Goal: Task Accomplishment & Management: Manage account settings

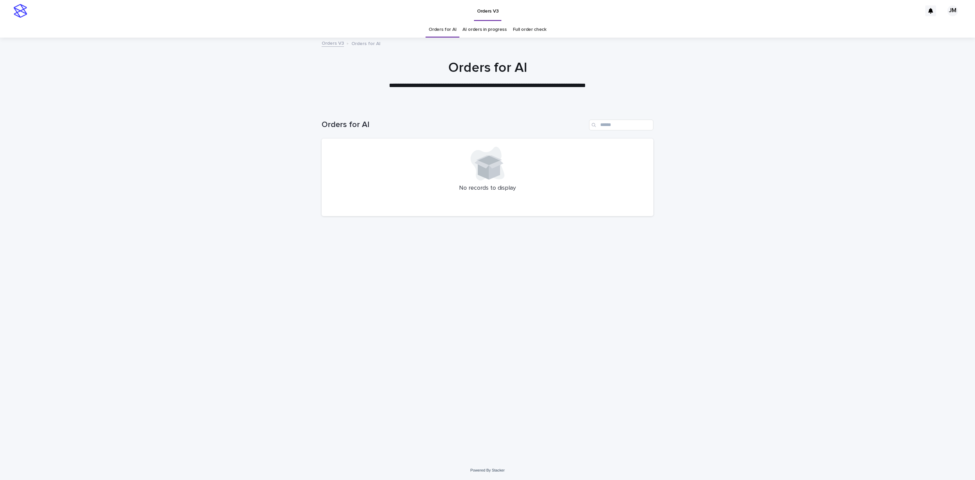
click at [473, 33] on link "AI orders in progress" at bounding box center [485, 30] width 44 height 16
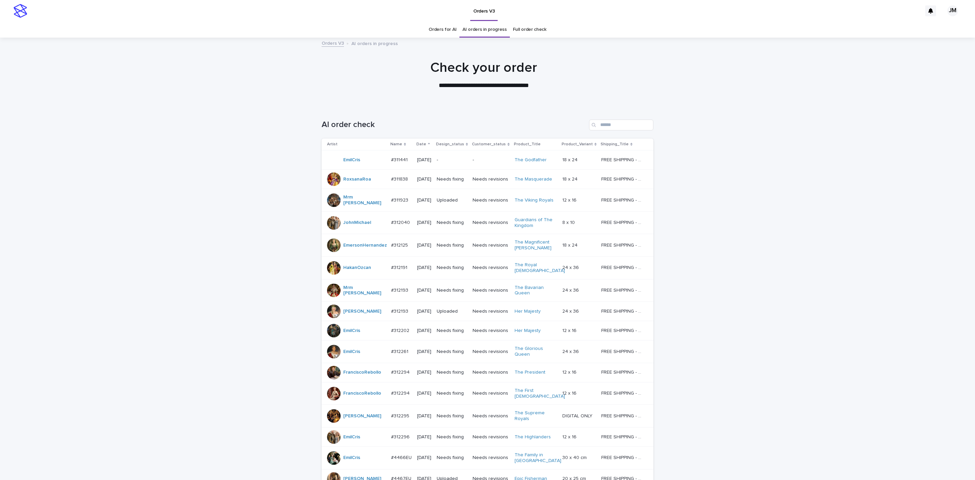
click at [467, 228] on div "Needs fixing" at bounding box center [452, 222] width 30 height 11
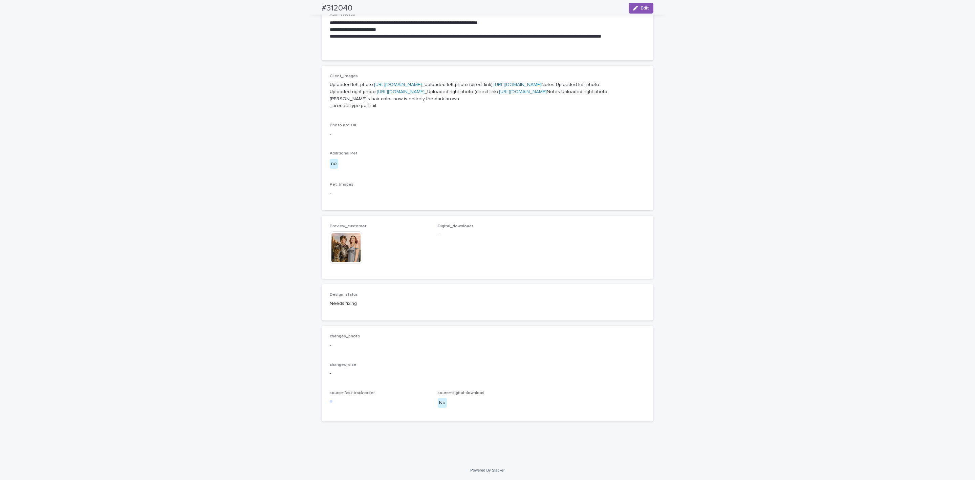
scroll to position [309, 0]
click at [347, 254] on img at bounding box center [346, 247] width 33 height 33
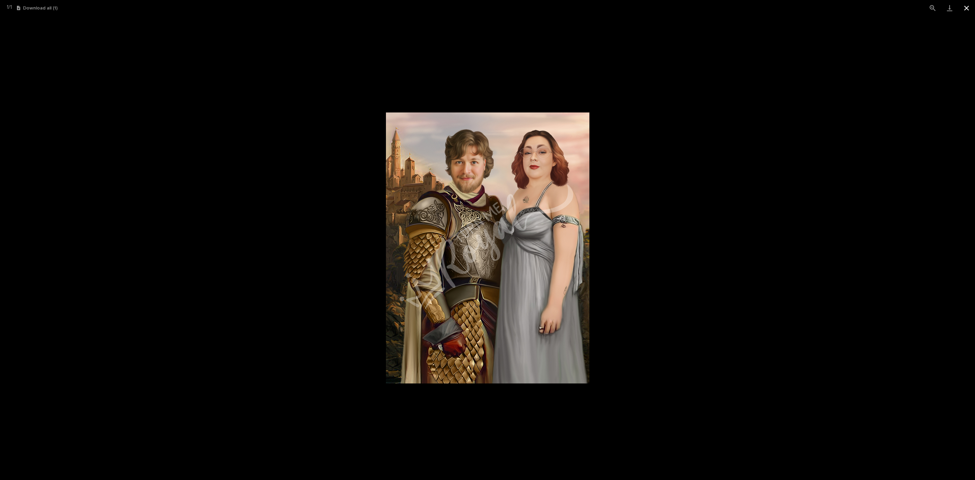
click at [970, 12] on button "Close gallery" at bounding box center [966, 8] width 17 height 16
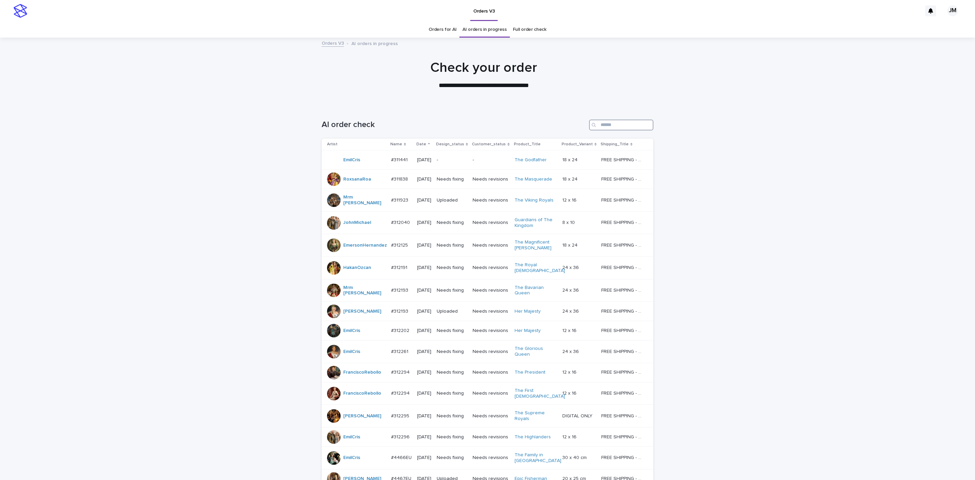
click at [631, 121] on input "Search" at bounding box center [621, 125] width 64 height 11
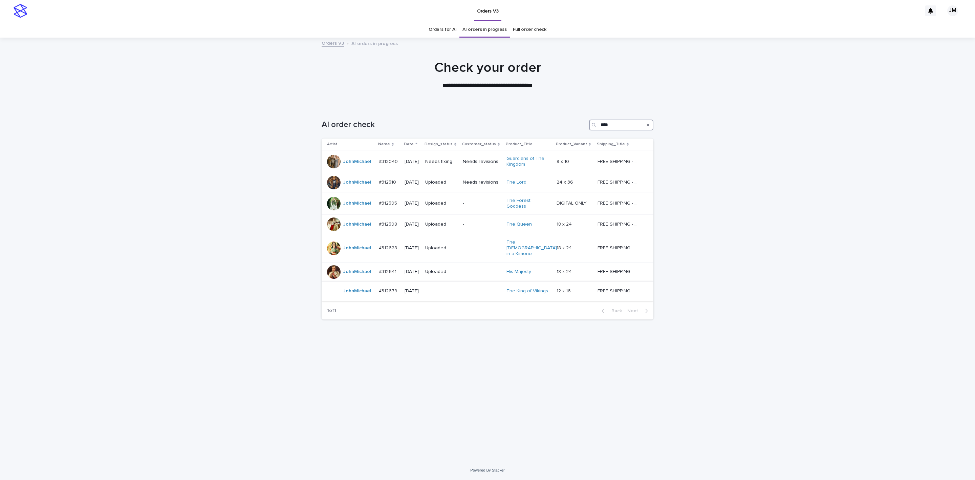
type input "****"
click at [457, 288] on p "-" at bounding box center [441, 291] width 32 height 6
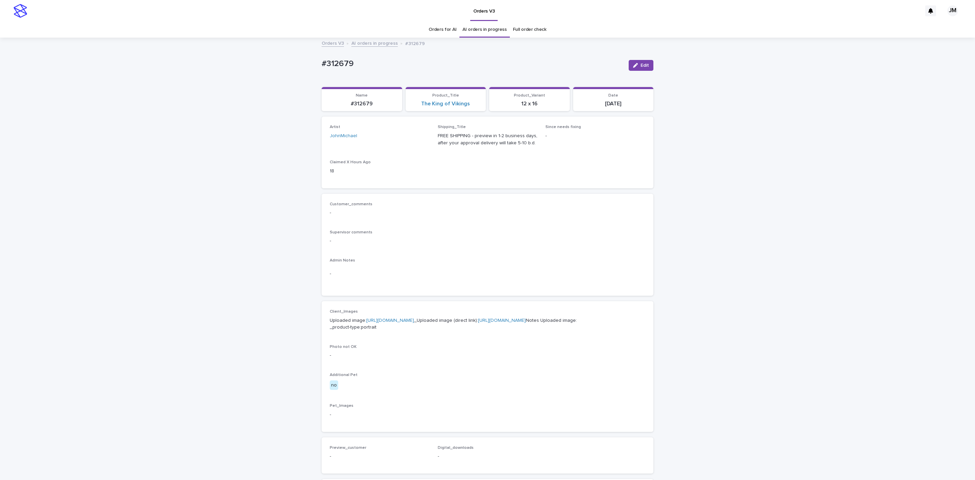
drag, startPoint x: 260, startPoint y: 228, endPoint x: 252, endPoint y: 221, distance: 9.9
click at [256, 226] on div "Loading... Saving… Loading... Saving… #312679 Edit #312679 Edit Sorry, there wa…" at bounding box center [487, 346] width 975 height 617
